Goal: Task Accomplishment & Management: Use online tool/utility

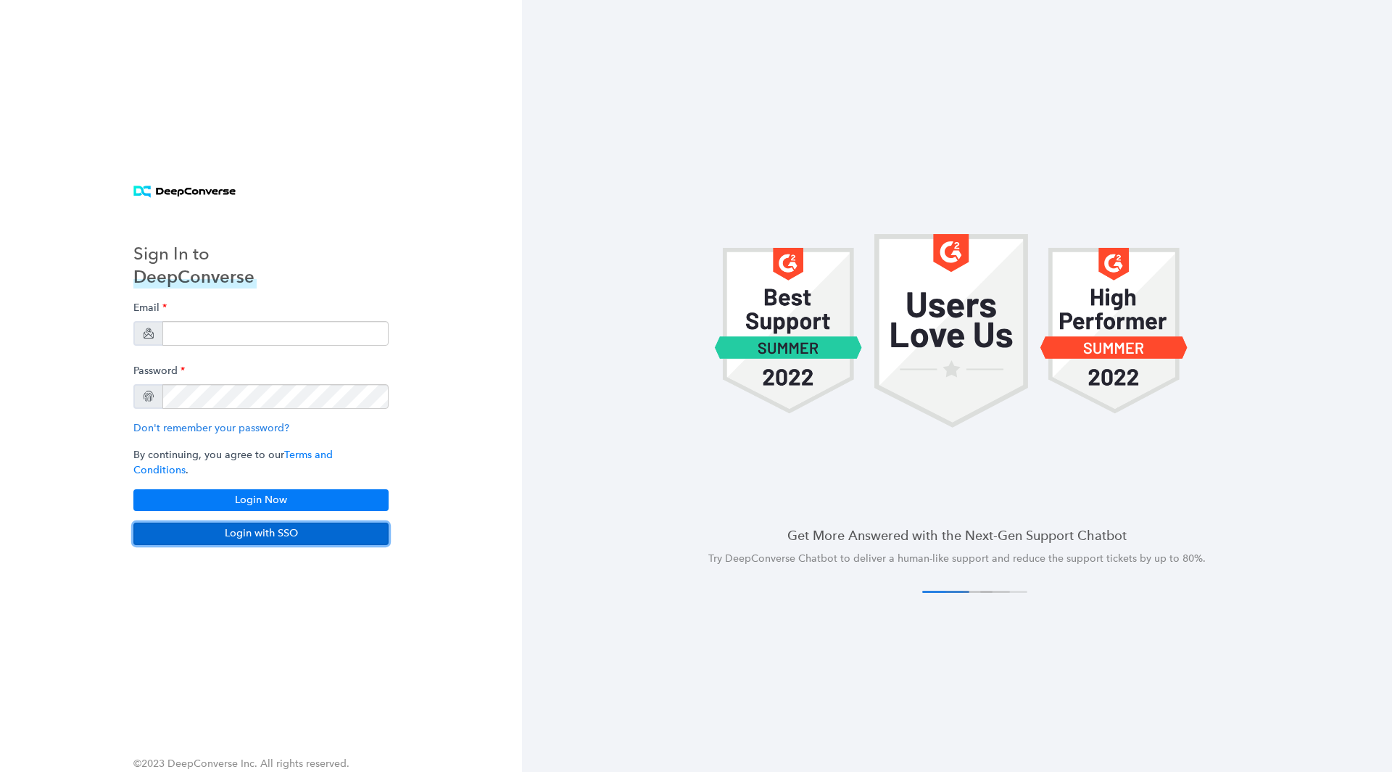
click at [299, 526] on button "Login with SSO" at bounding box center [260, 534] width 255 height 22
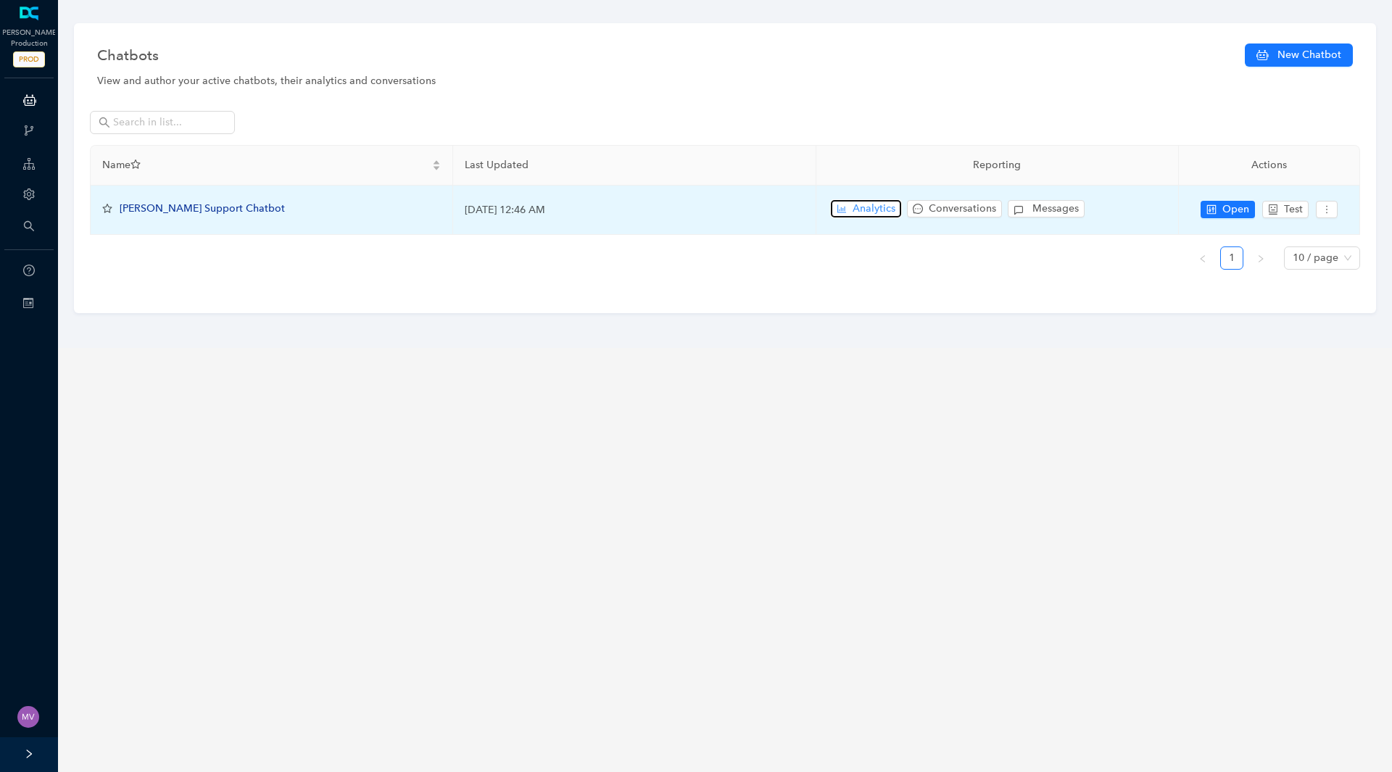
click at [874, 209] on span "Analytics" at bounding box center [873, 209] width 43 height 16
